Goal: Information Seeking & Learning: Understand process/instructions

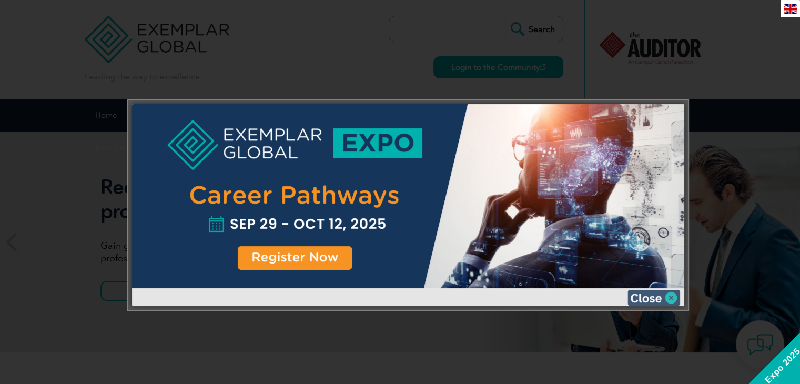
click at [666, 295] on img at bounding box center [653, 298] width 53 height 16
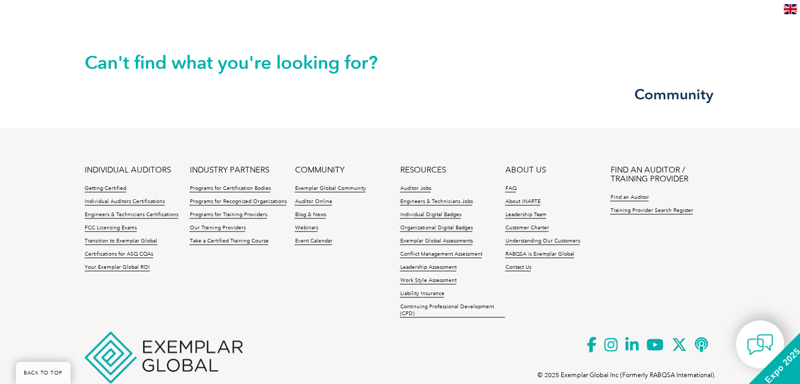
scroll to position [2497, 0]
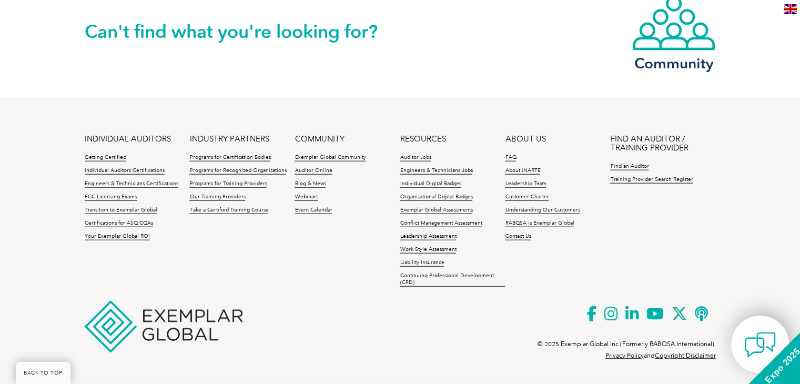
click at [751, 345] on img at bounding box center [760, 345] width 32 height 32
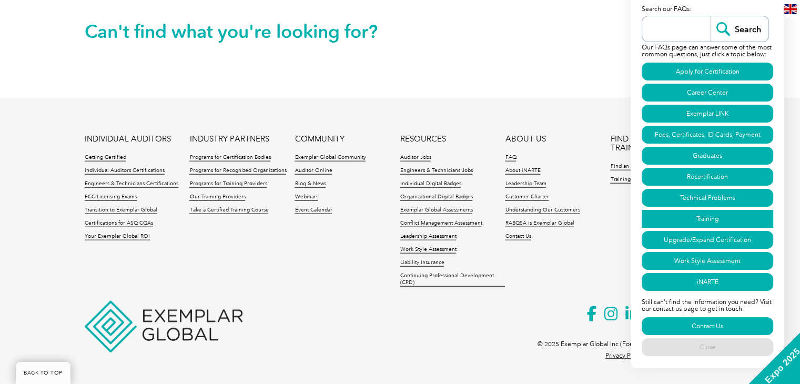
click at [731, 217] on link "Training" at bounding box center [707, 219] width 131 height 18
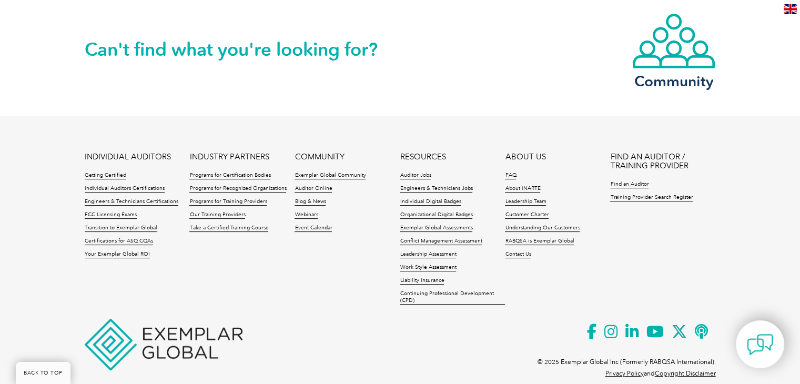
scroll to position [4130, 0]
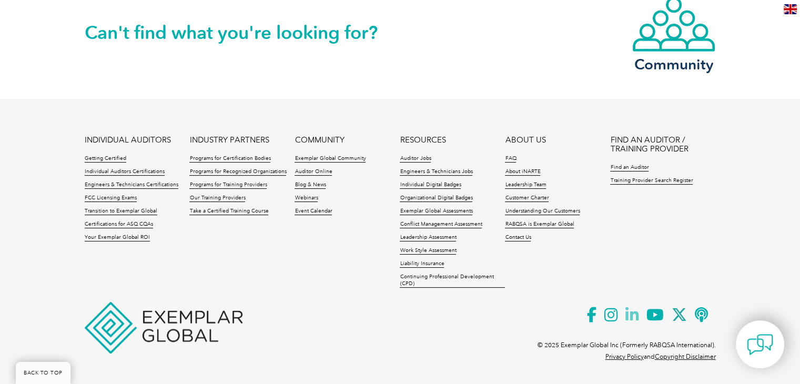
click at [629, 311] on icon at bounding box center [635, 315] width 21 height 26
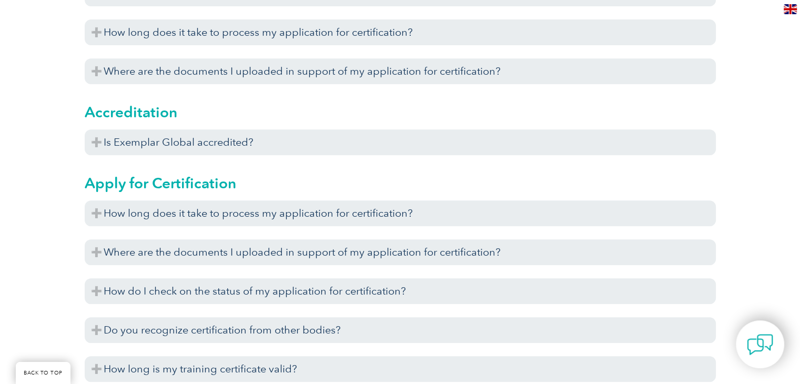
scroll to position [0, 0]
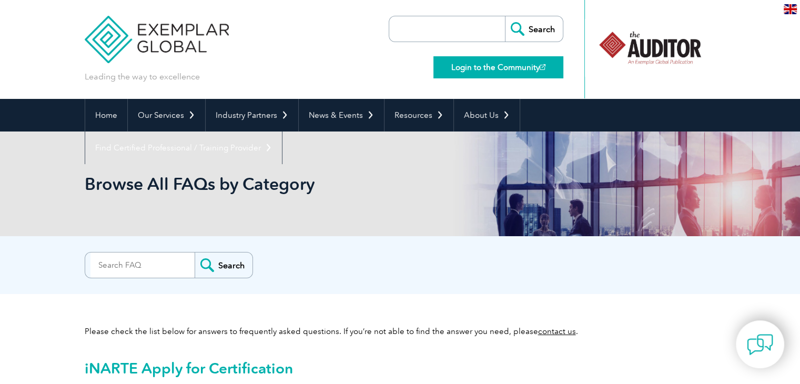
click at [549, 65] on link "Login to the Community" at bounding box center [498, 67] width 130 height 22
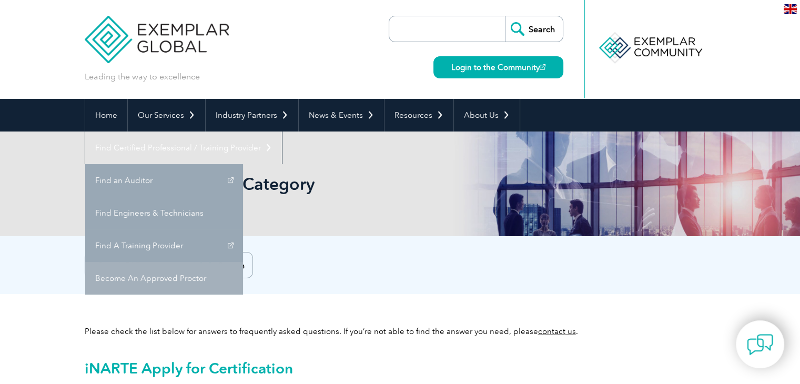
click at [243, 262] on link "Become An Approved Proctor" at bounding box center [164, 278] width 158 height 33
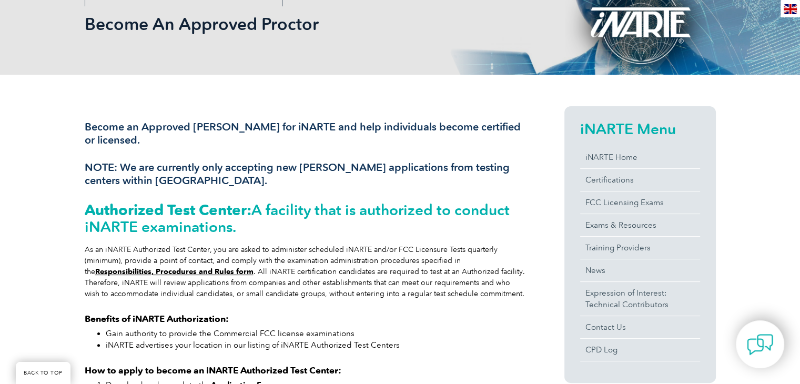
scroll to position [210, 0]
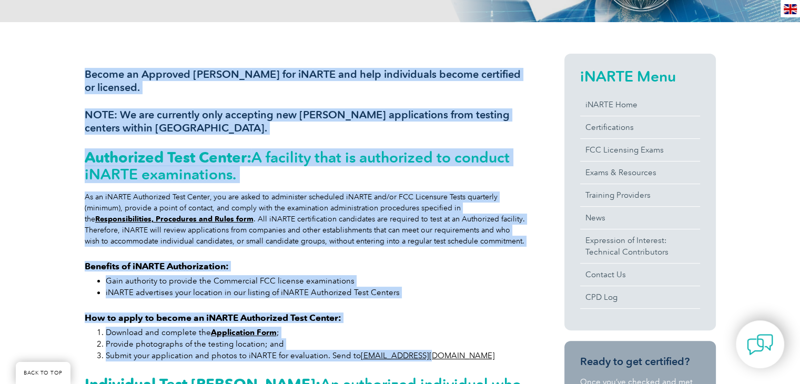
drag, startPoint x: 75, startPoint y: 67, endPoint x: 454, endPoint y: 355, distance: 476.3
click at [454, 355] on div "Become an Approved [PERSON_NAME] for iNARTE and help individuals become certifi…" at bounding box center [400, 333] width 800 height 623
copy div "Loremi do Sitametc Adipisc eli sEDDOE tem inci utlaboreetd magnaa enimadmin ve …"
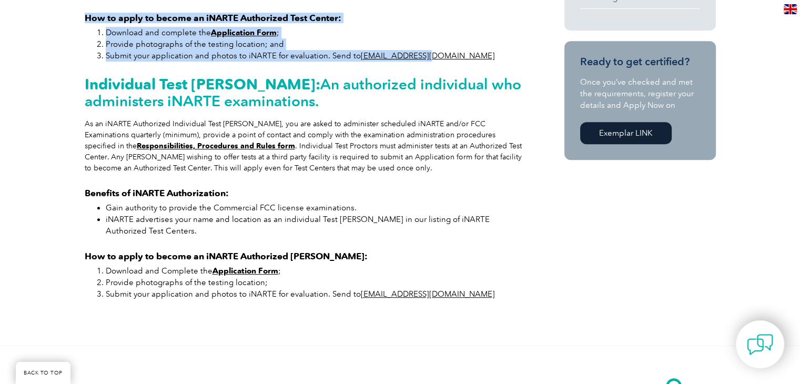
scroll to position [526, 0]
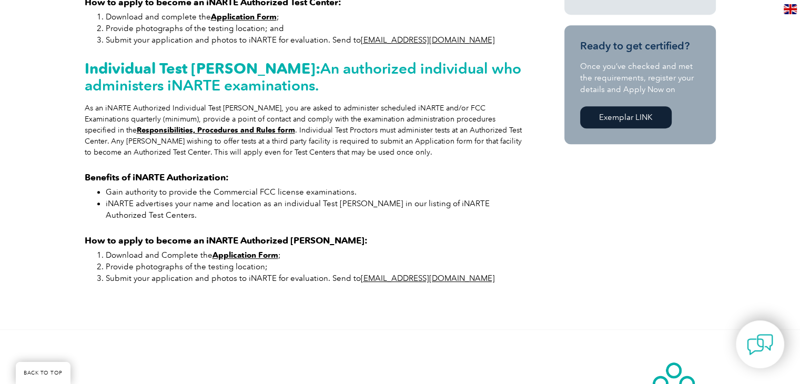
click at [38, 107] on div "Become an Approved Proctor for iNARTE and help individuals become certified or …" at bounding box center [400, 18] width 800 height 623
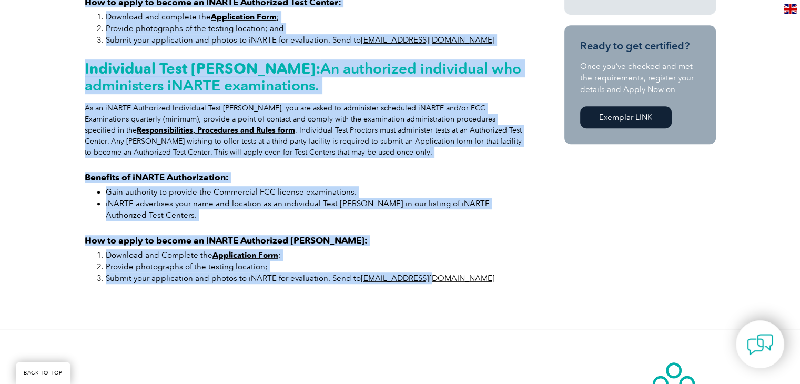
drag, startPoint x: 53, startPoint y: 56, endPoint x: 442, endPoint y: 281, distance: 449.4
click at [442, 281] on div "Become an Approved Proctor for iNARTE and help individuals become certified or …" at bounding box center [400, 18] width 800 height 623
copy div "Become an Approved Proctor for iNARTE and help individuals become certified or …"
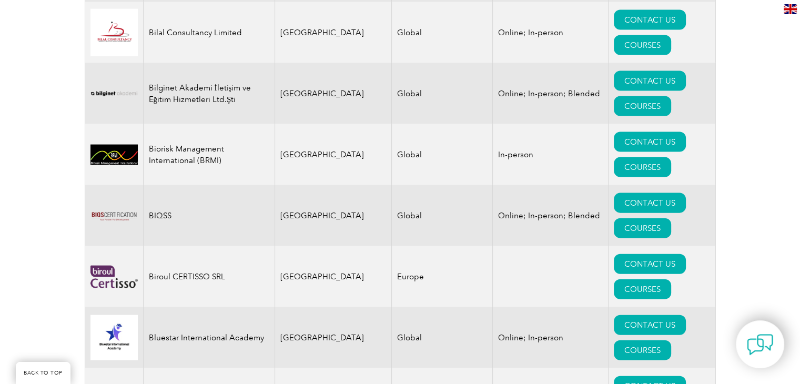
scroll to position [2314, 0]
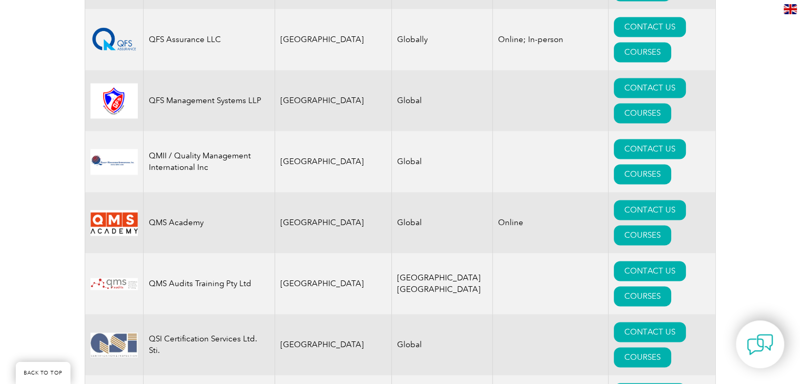
scroll to position [13601, 0]
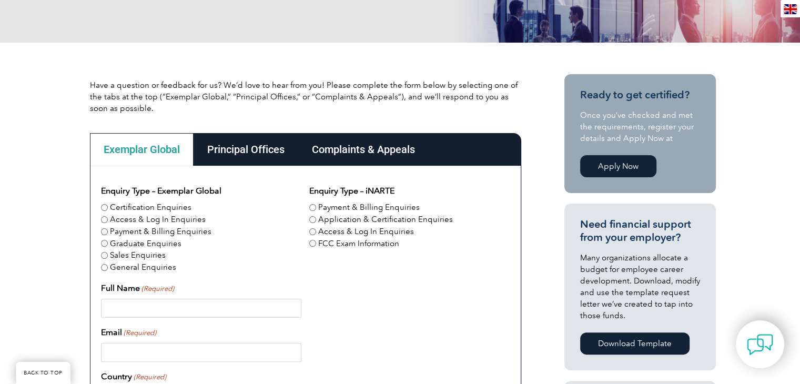
scroll to position [147, 0]
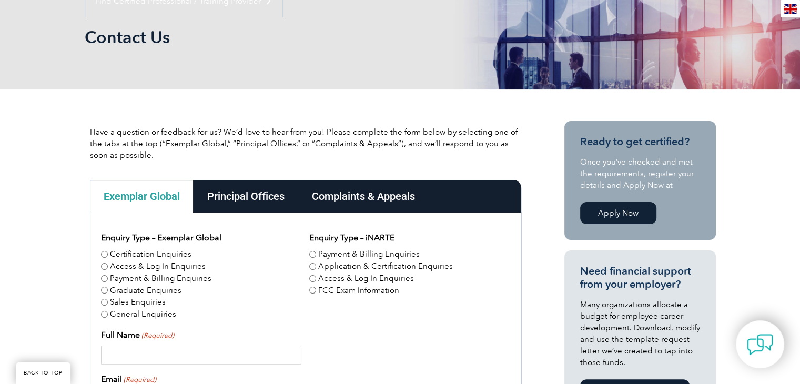
click at [245, 196] on div "Principal Offices" at bounding box center [246, 196] width 105 height 33
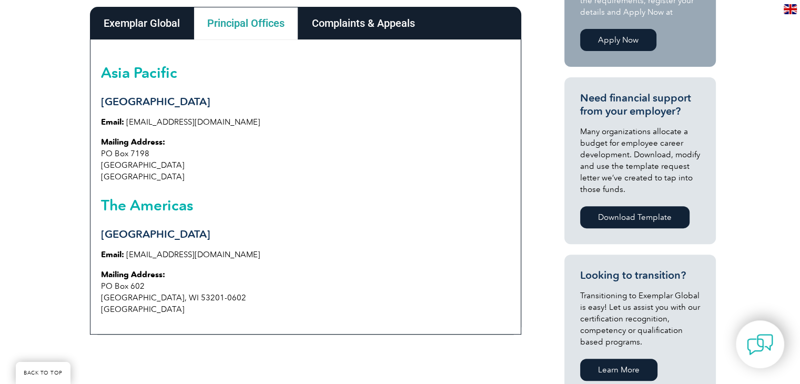
scroll to position [305, 0]
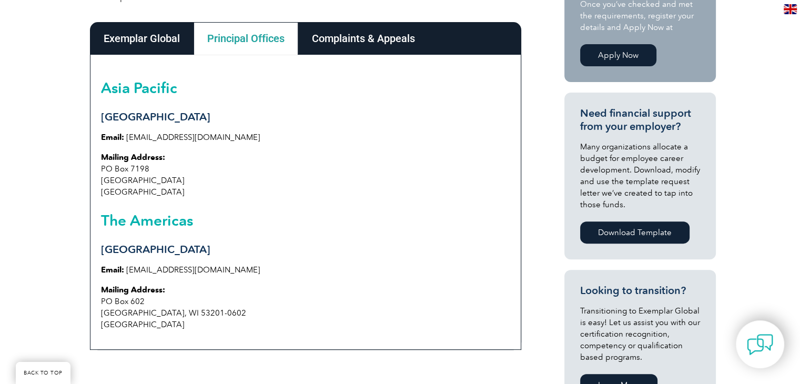
click at [185, 221] on h2 "The Americas" at bounding box center [305, 220] width 409 height 17
drag, startPoint x: 224, startPoint y: 176, endPoint x: 187, endPoint y: 173, distance: 37.0
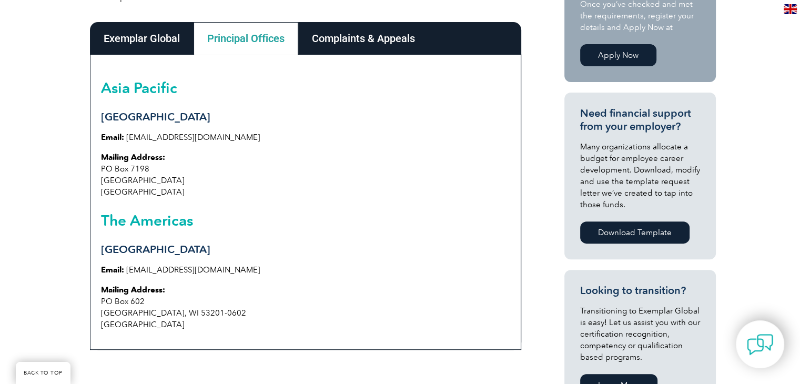
click at [224, 176] on p "Mailing Address: PO Box 7198 Penrith South NSW 2750 Australia" at bounding box center [305, 174] width 409 height 46
click at [121, 118] on h3 "Sydney" at bounding box center [305, 116] width 409 height 13
drag, startPoint x: 121, startPoint y: 118, endPoint x: 165, endPoint y: 92, distance: 50.7
click at [165, 92] on h2 "Asia Pacific" at bounding box center [305, 87] width 409 height 17
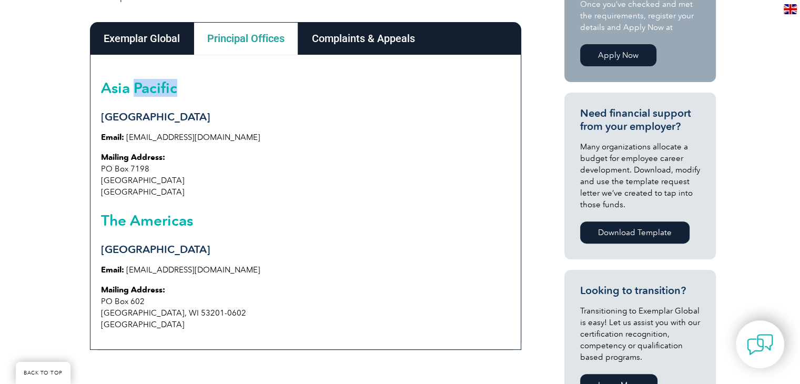
click at [165, 92] on h2 "Asia Pacific" at bounding box center [305, 87] width 409 height 17
click at [215, 222] on h2 "The Americas" at bounding box center [305, 220] width 409 height 17
click at [362, 43] on div "Complaints & Appeals" at bounding box center [363, 38] width 130 height 33
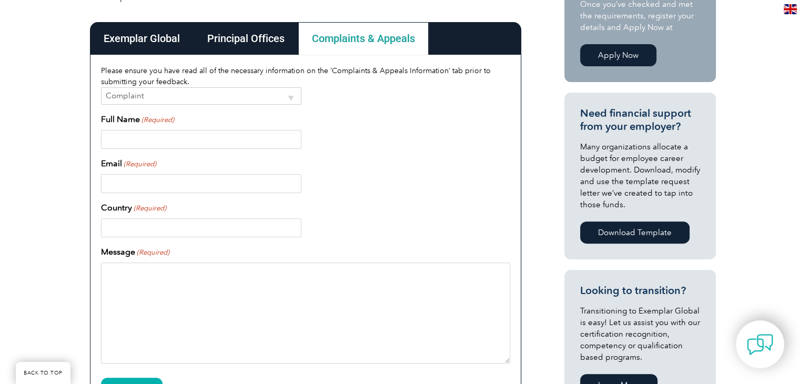
click at [267, 40] on div "Principal Offices" at bounding box center [246, 38] width 105 height 33
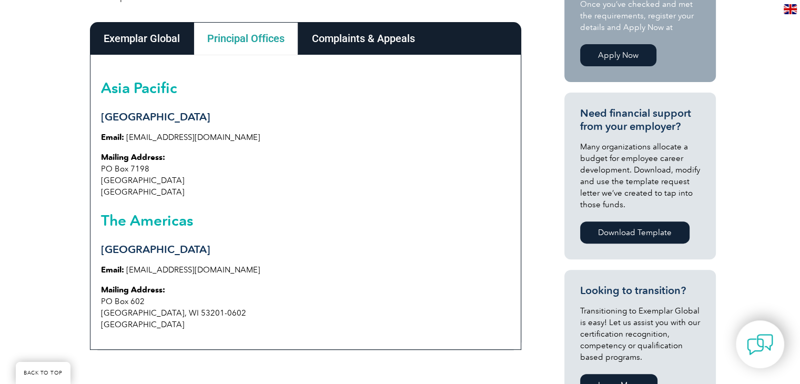
click at [115, 114] on h3 "Sydney" at bounding box center [305, 116] width 409 height 13
click at [127, 253] on h3 "Milwaukee" at bounding box center [305, 249] width 409 height 13
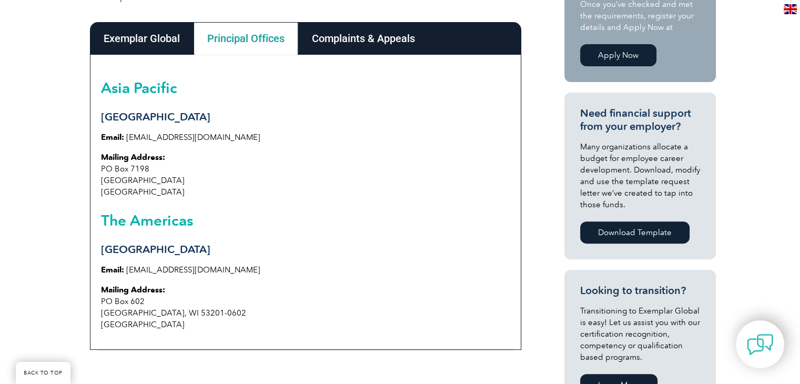
click at [332, 208] on div "Asia Pacific Sydney Email: info@exemplarglobal.org Mailing Address: PO Box 7198…" at bounding box center [305, 202] width 431 height 295
click at [276, 195] on p "Mailing Address: PO Box 7198 Penrith South NSW 2750 Australia" at bounding box center [305, 174] width 409 height 46
drag, startPoint x: 97, startPoint y: 178, endPoint x: 189, endPoint y: 186, distance: 92.3
click at [189, 186] on div "Asia Pacific Sydney Email: info@exemplarglobal.org Mailing Address: PO Box 7198…" at bounding box center [305, 202] width 431 height 295
click at [248, 205] on div "Asia Pacific Sydney Email: info@exemplarglobal.org Mailing Address: PO Box 7198…" at bounding box center [305, 202] width 431 height 295
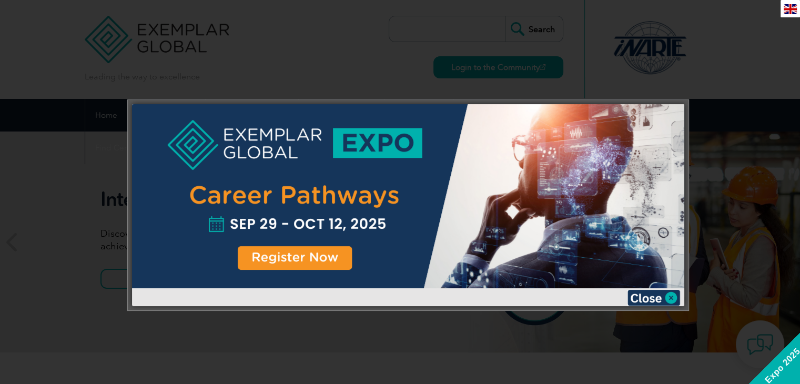
drag, startPoint x: 669, startPoint y: 295, endPoint x: 663, endPoint y: 292, distance: 6.6
click at [669, 295] on img at bounding box center [653, 298] width 53 height 16
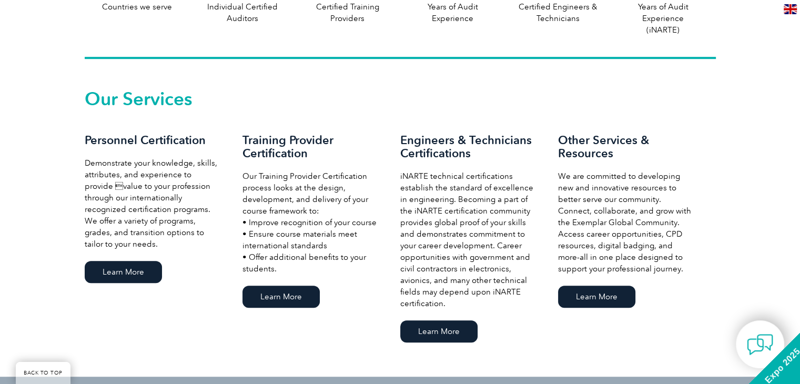
scroll to position [656, 0]
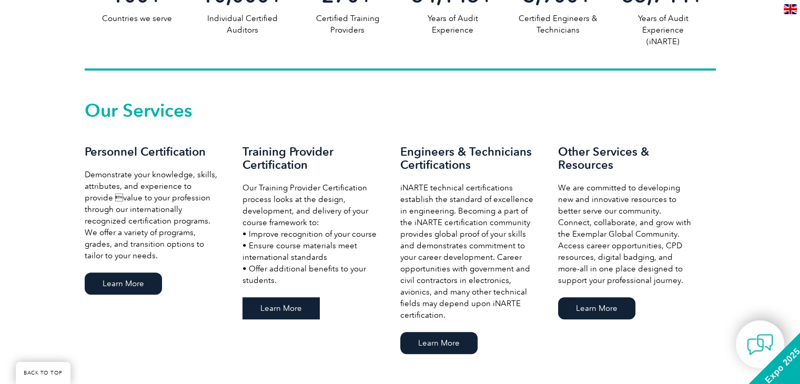
click at [279, 308] on link "Learn More" at bounding box center [280, 308] width 77 height 22
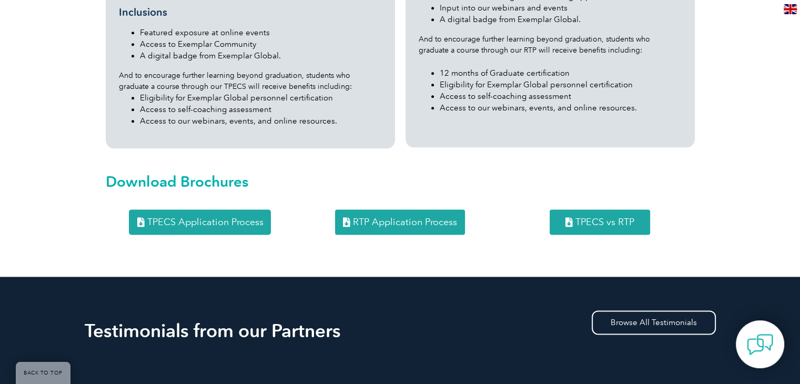
scroll to position [1368, 0]
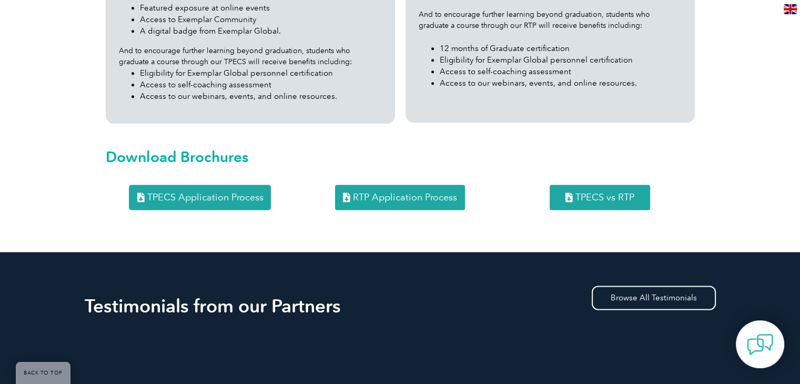
click at [204, 193] on span "TPECS Application Process" at bounding box center [205, 197] width 116 height 9
click at [425, 193] on span "RTP Application Process" at bounding box center [405, 197] width 104 height 9
click at [591, 193] on span "TPECS vs RTP" at bounding box center [604, 197] width 59 height 9
